Goal: Obtain resource: Download file/media

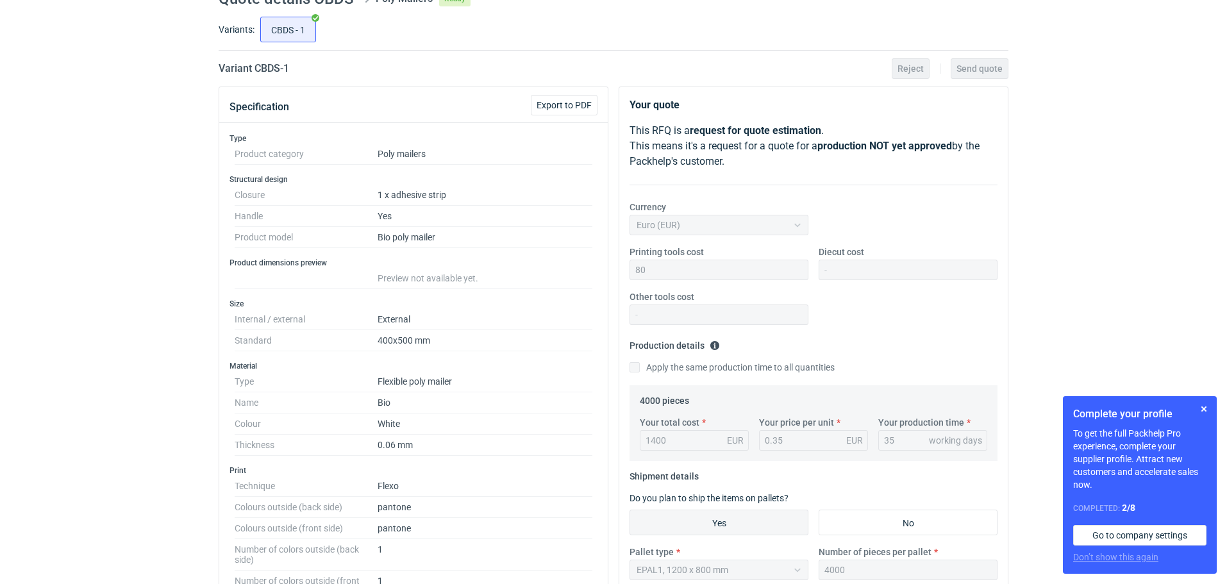
scroll to position [15, 0]
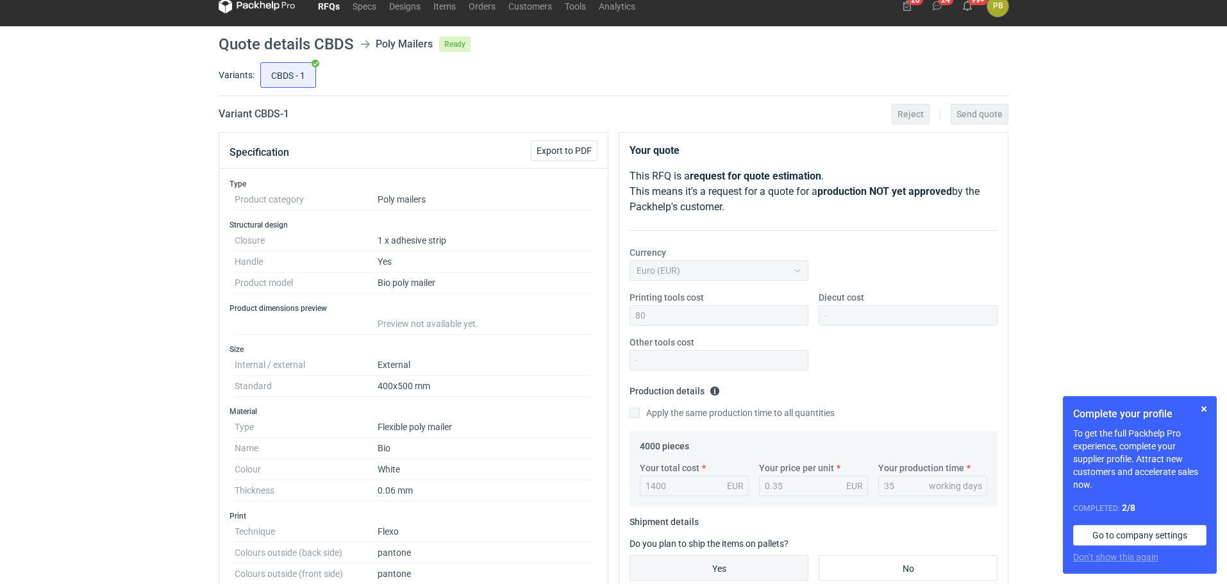
click at [328, 4] on link "RFQs" at bounding box center [328, 5] width 35 height 15
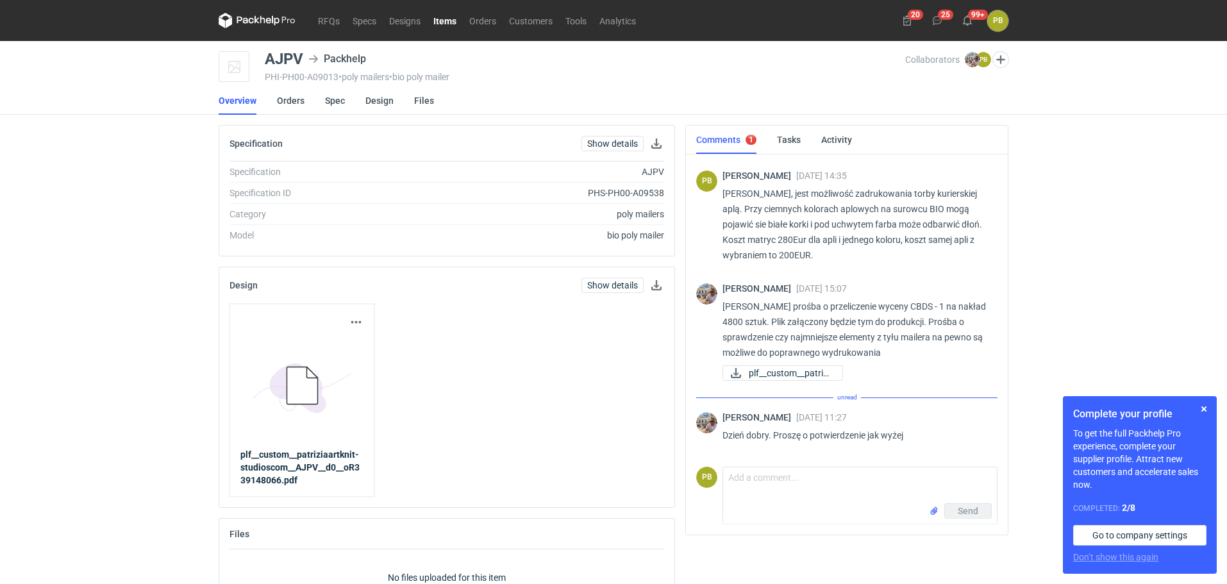
scroll to position [114, 0]
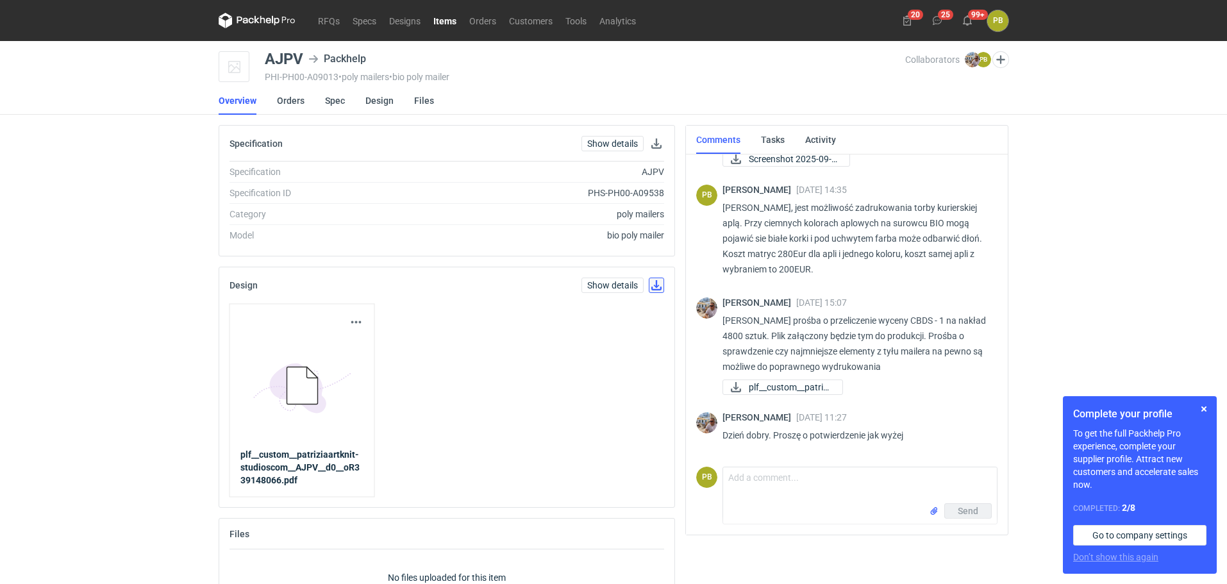
click at [657, 285] on button "button" at bounding box center [656, 285] width 15 height 15
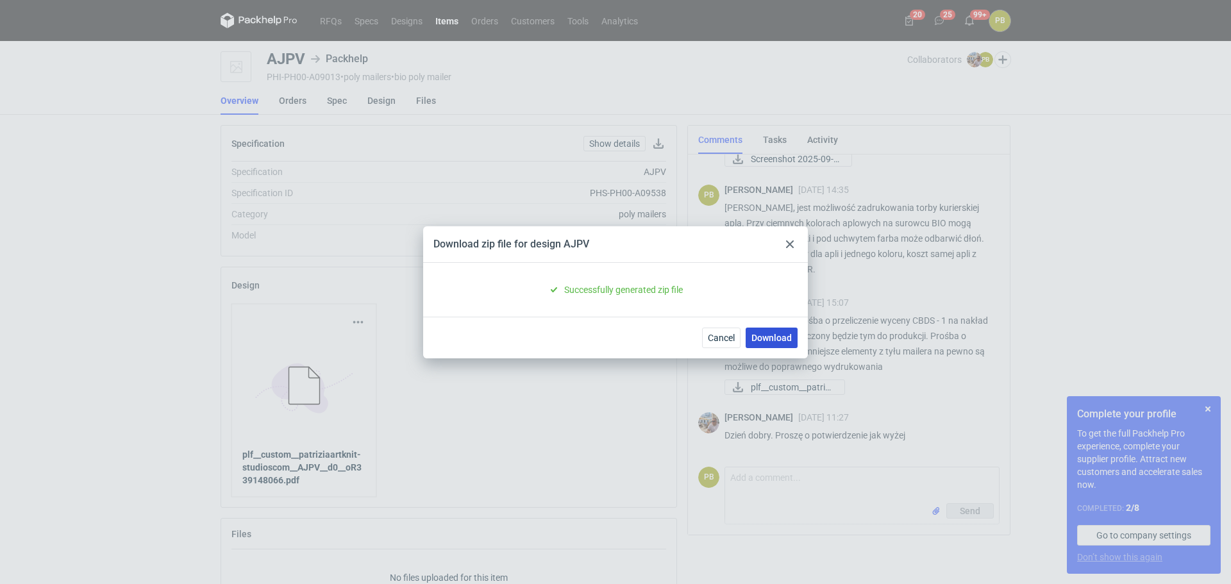
click at [776, 329] on link "Download" at bounding box center [771, 338] width 52 height 21
